Goal: Find specific page/section: Find specific page/section

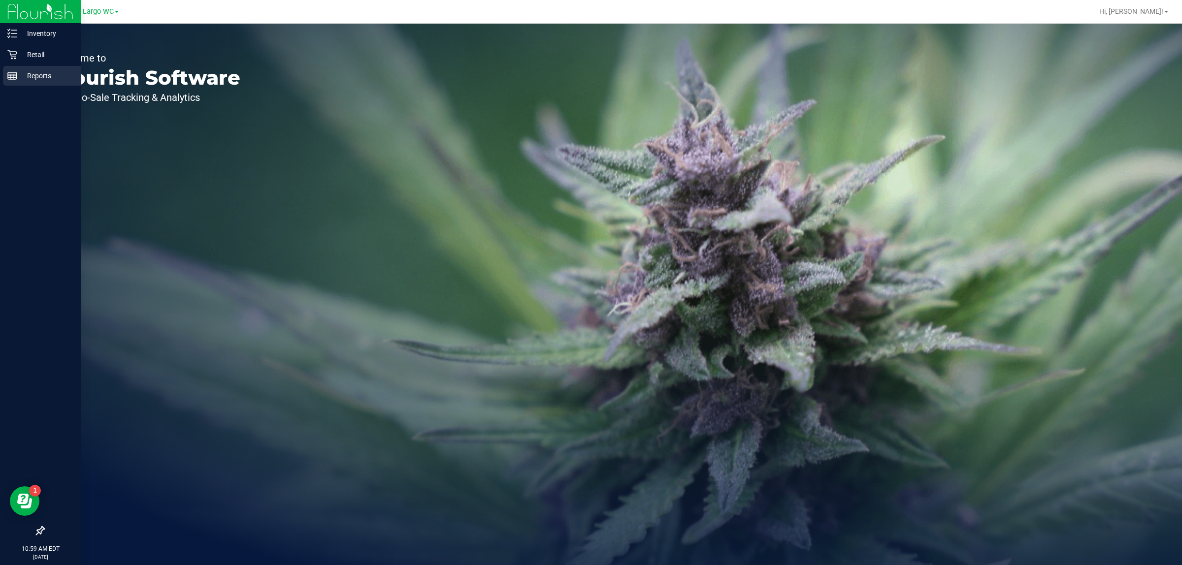
click at [28, 73] on p "Reports" at bounding box center [46, 76] width 59 height 12
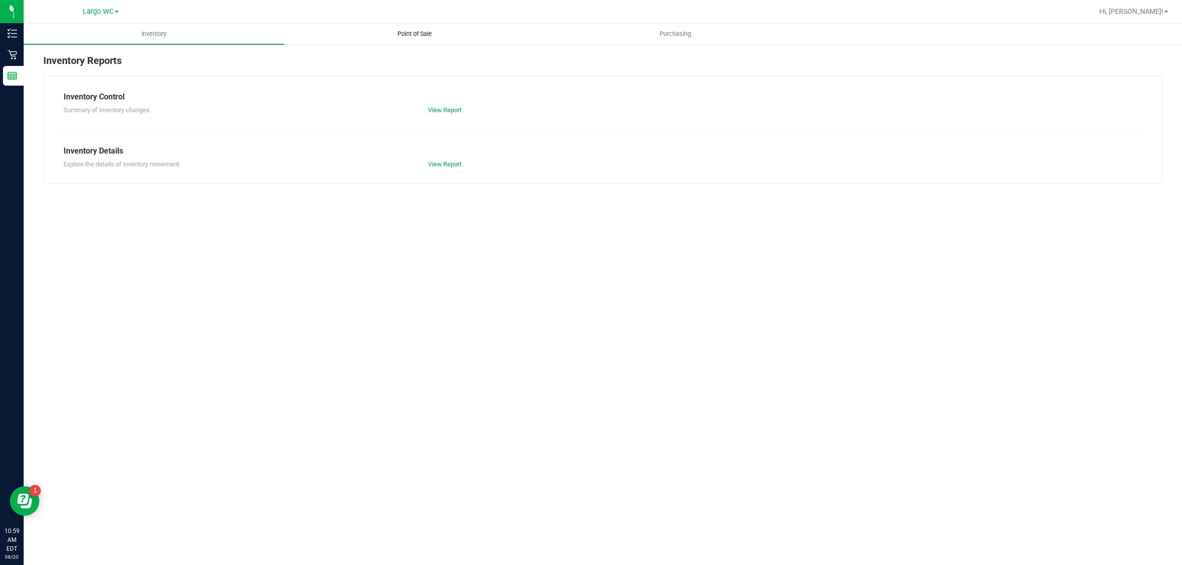
click at [406, 30] on span "Point of Sale" at bounding box center [414, 34] width 61 height 9
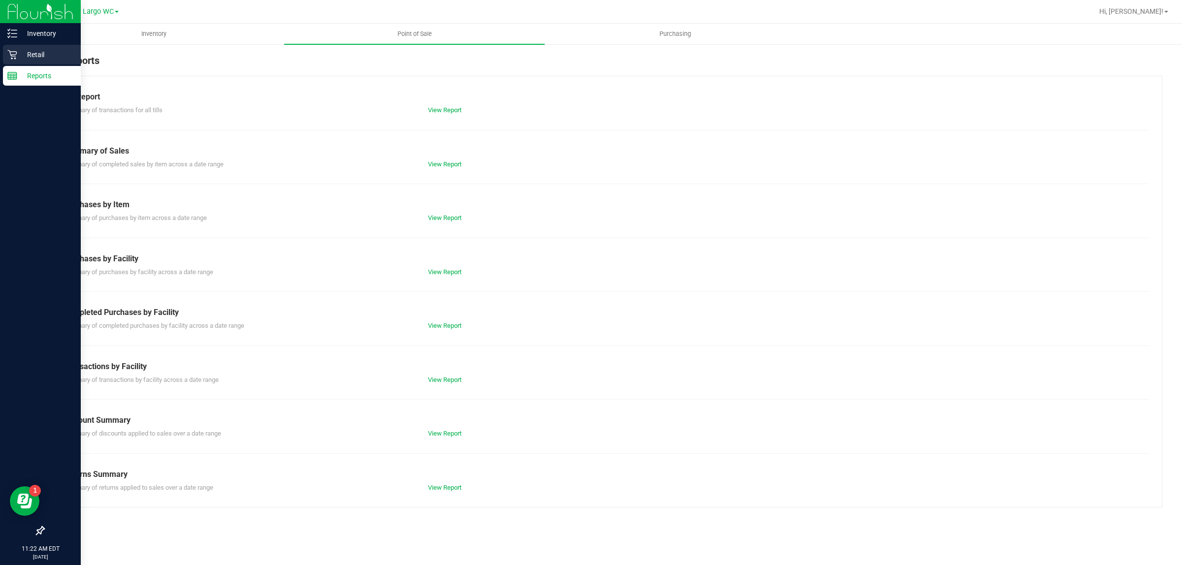
click at [66, 54] on p "Retail" at bounding box center [46, 55] width 59 height 12
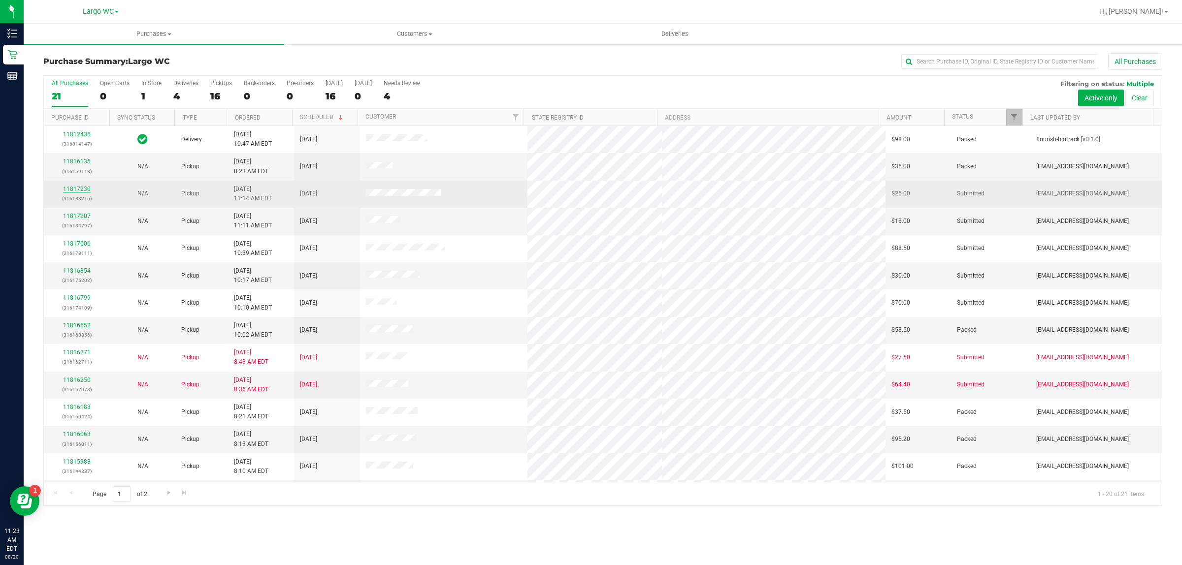
click at [87, 190] on link "11817230" at bounding box center [77, 189] width 28 height 7
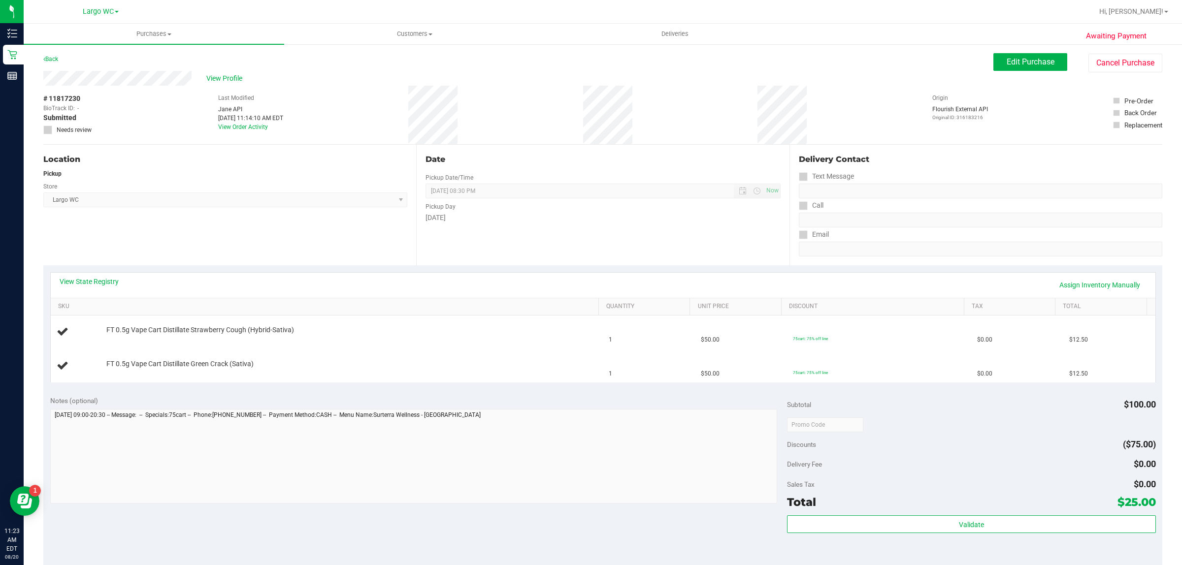
click at [100, 221] on div "Location Pickup Store Largo WC Select Store [PERSON_NAME][GEOGRAPHIC_DATA] [PER…" at bounding box center [229, 205] width 373 height 121
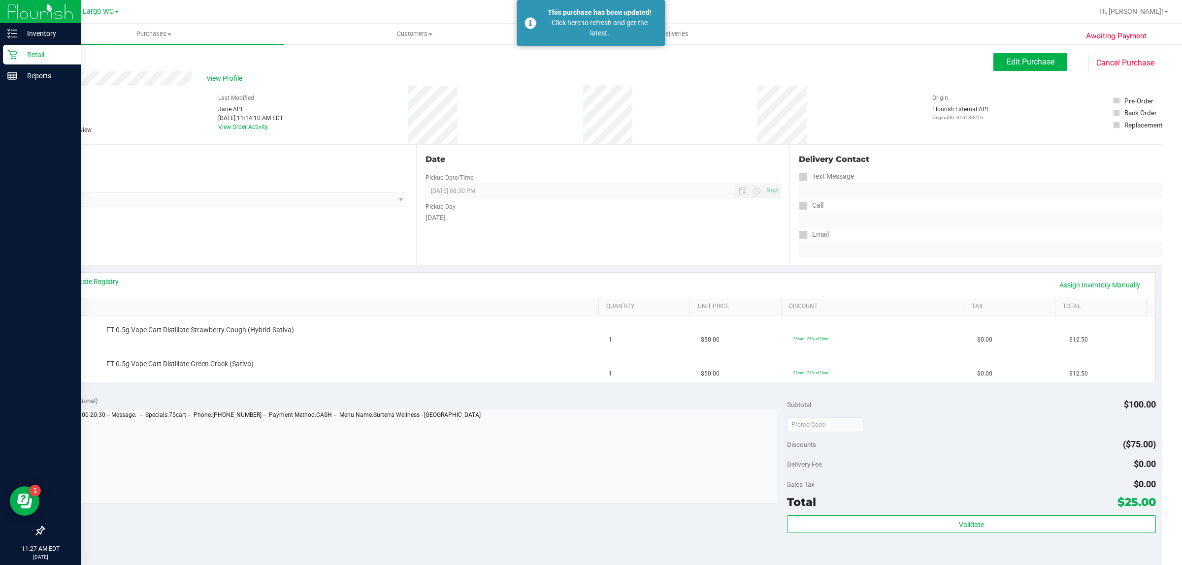
click at [40, 57] on p "Retail" at bounding box center [46, 55] width 59 height 12
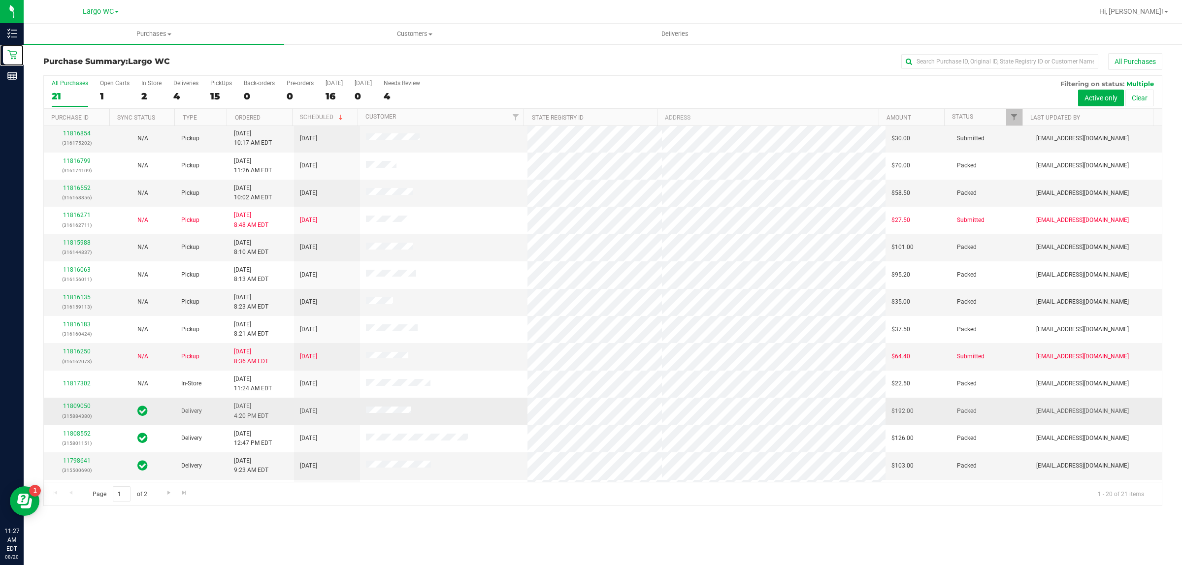
scroll to position [62, 0]
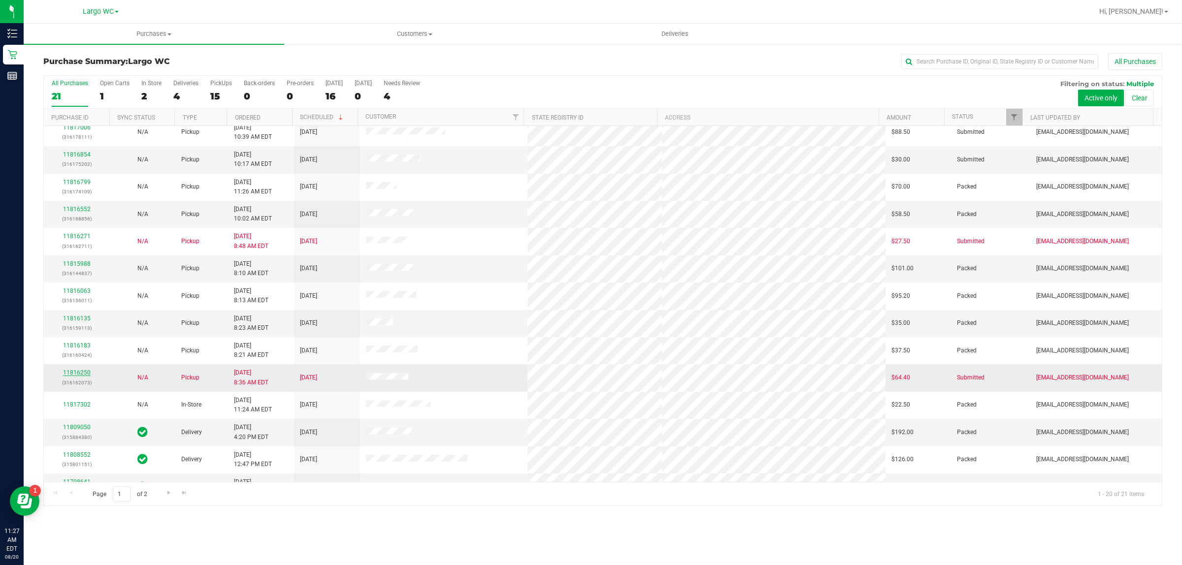
click at [69, 376] on link "11816250" at bounding box center [77, 372] width 28 height 7
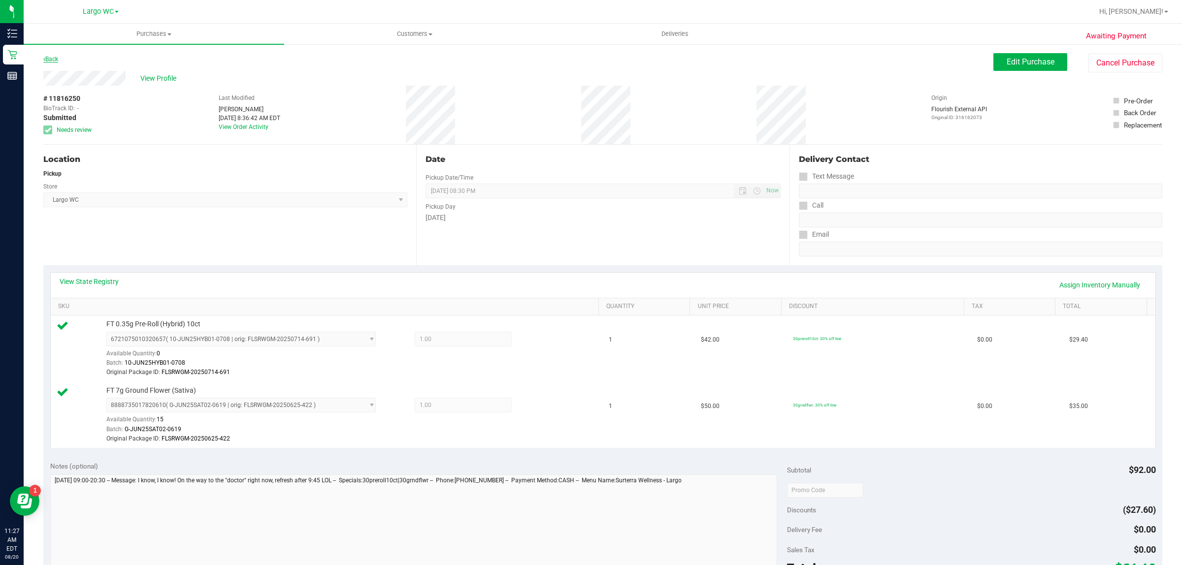
click at [50, 58] on link "Back" at bounding box center [50, 59] width 15 height 7
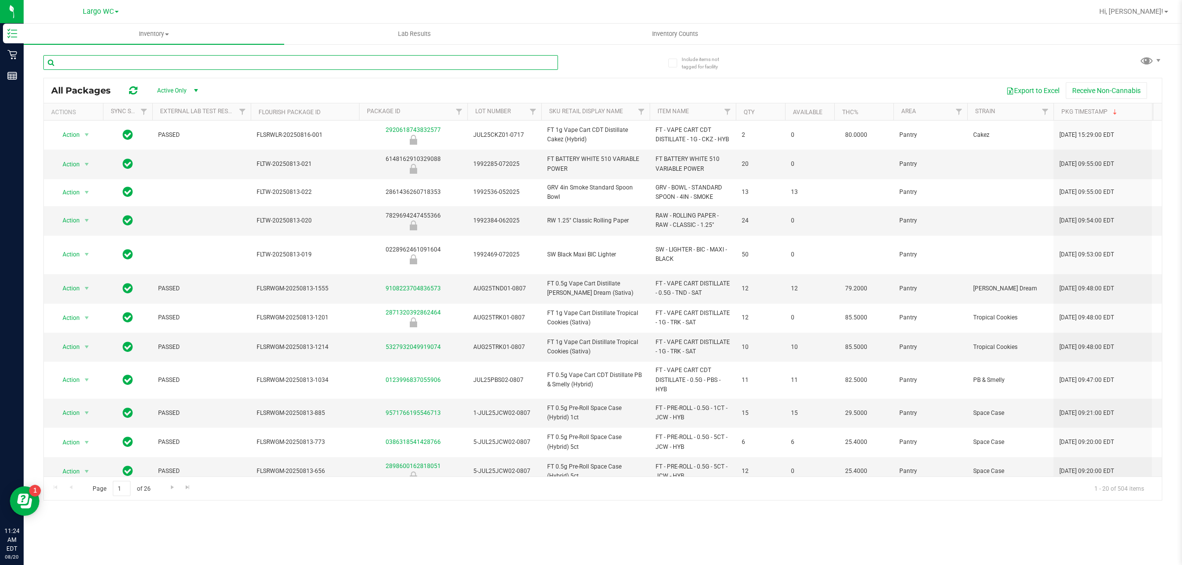
click at [144, 56] on input "text" at bounding box center [300, 62] width 515 height 15
type input "p"
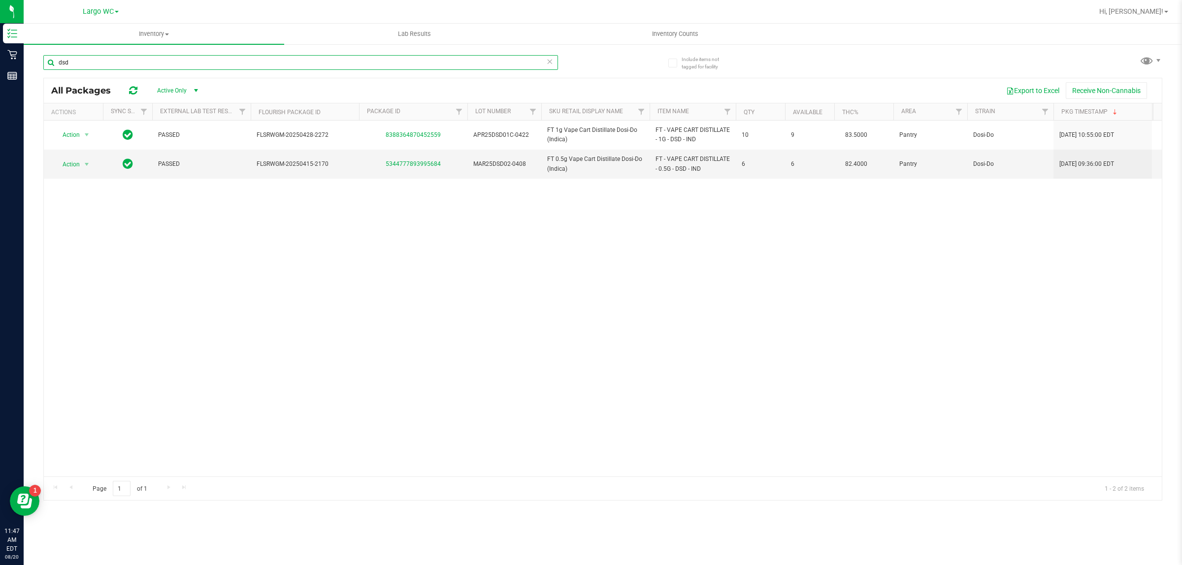
drag, startPoint x: 96, startPoint y: 67, endPoint x: 52, endPoint y: 59, distance: 44.5
click at [52, 59] on input "dsd" at bounding box center [300, 62] width 515 height 15
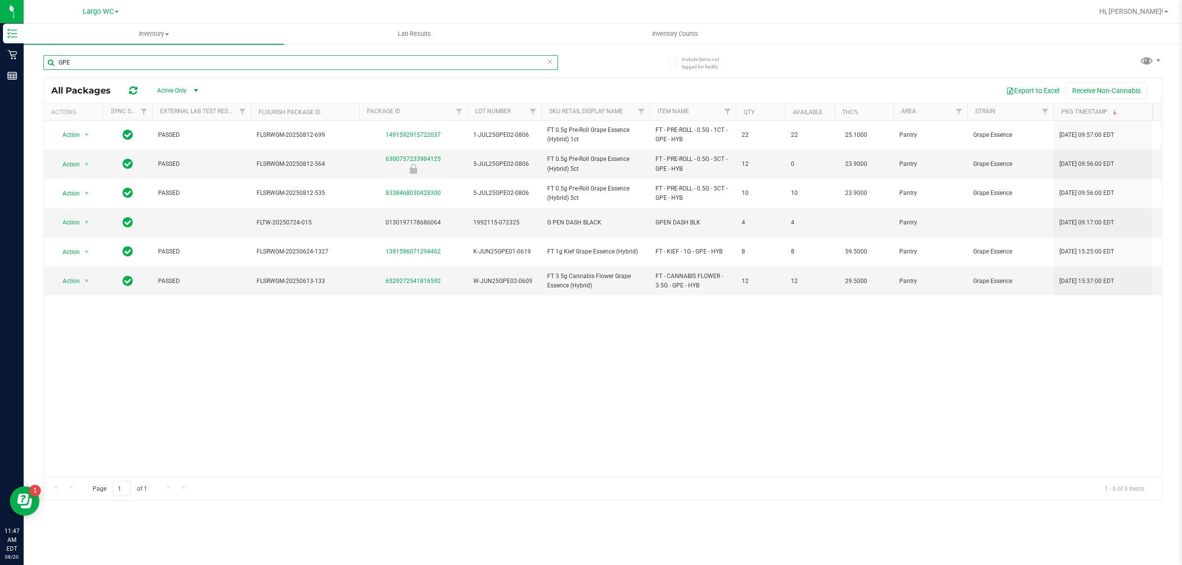
type input "GPE"
